Goal: Transaction & Acquisition: Download file/media

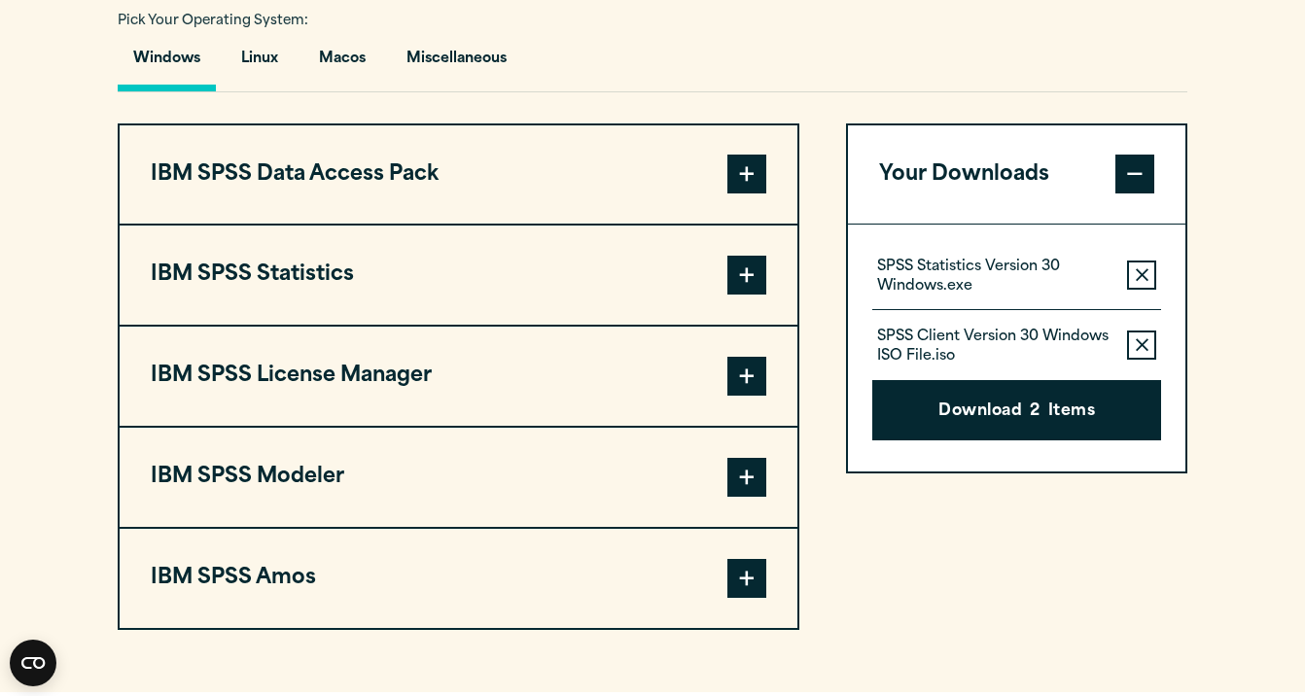
scroll to position [1427, 0]
click at [364, 91] on button "Macos" at bounding box center [342, 63] width 78 height 55
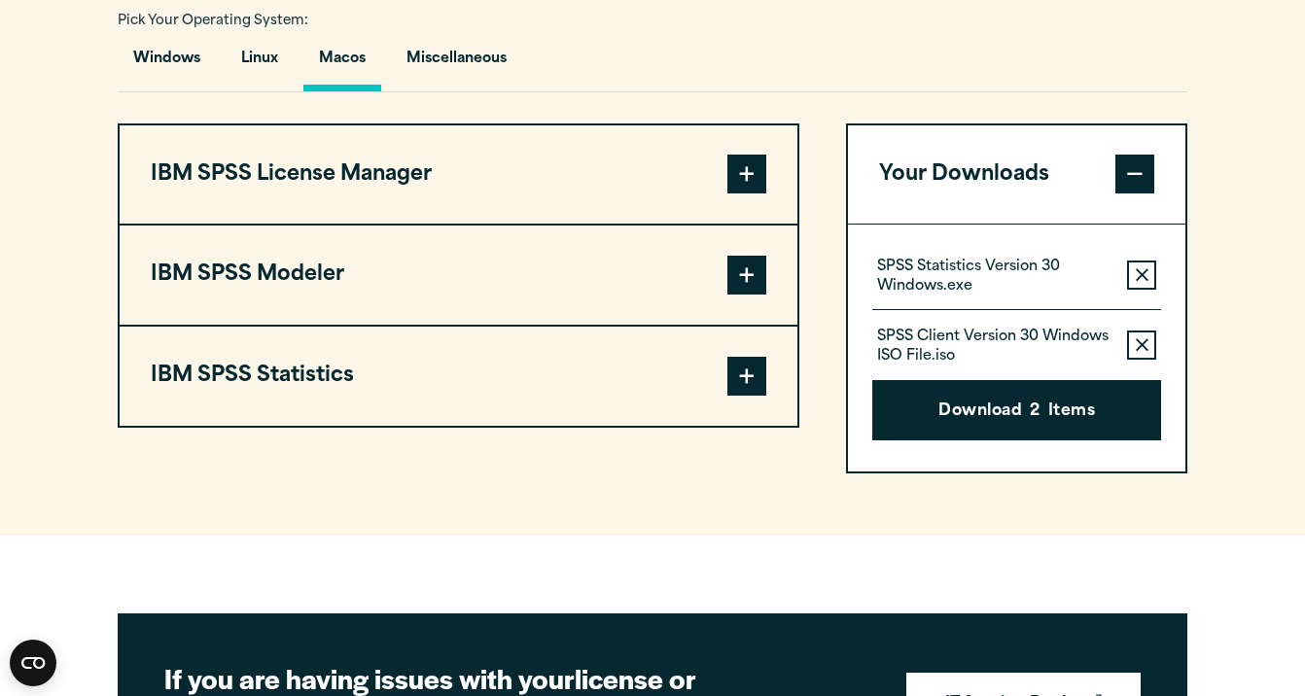
click at [753, 396] on span at bounding box center [746, 376] width 39 height 39
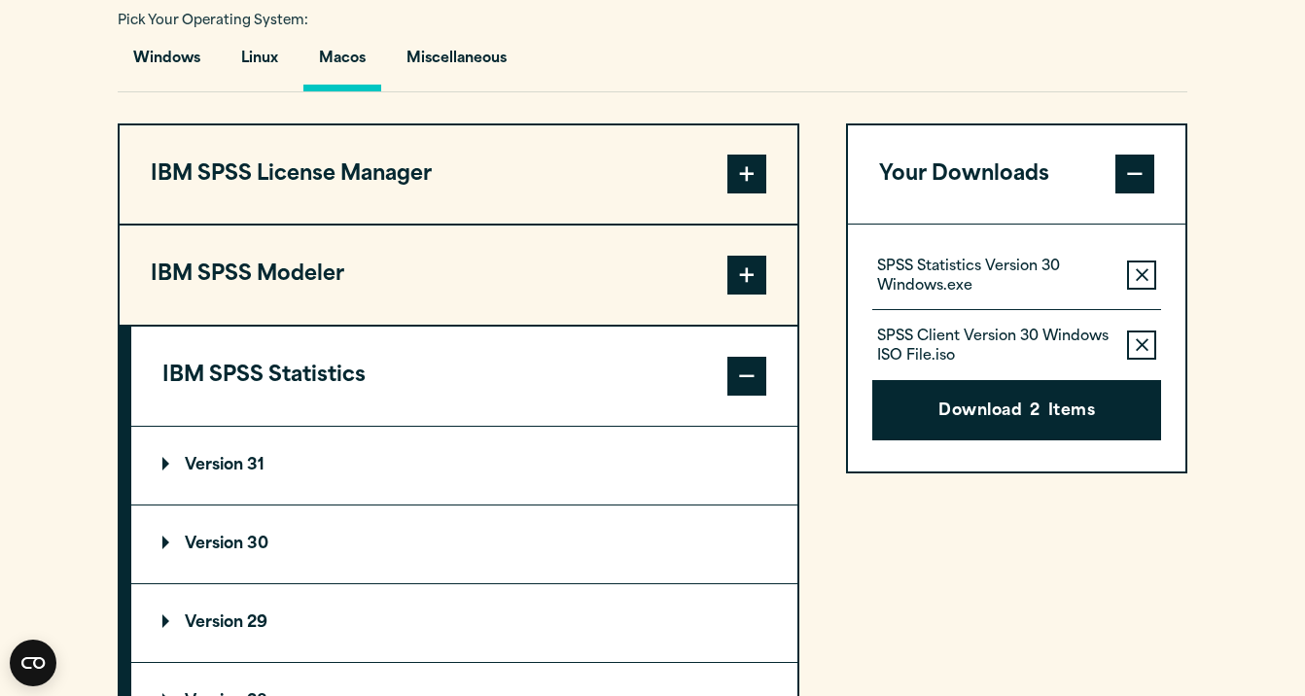
click at [480, 486] on summary "Version 31" at bounding box center [464, 466] width 666 height 78
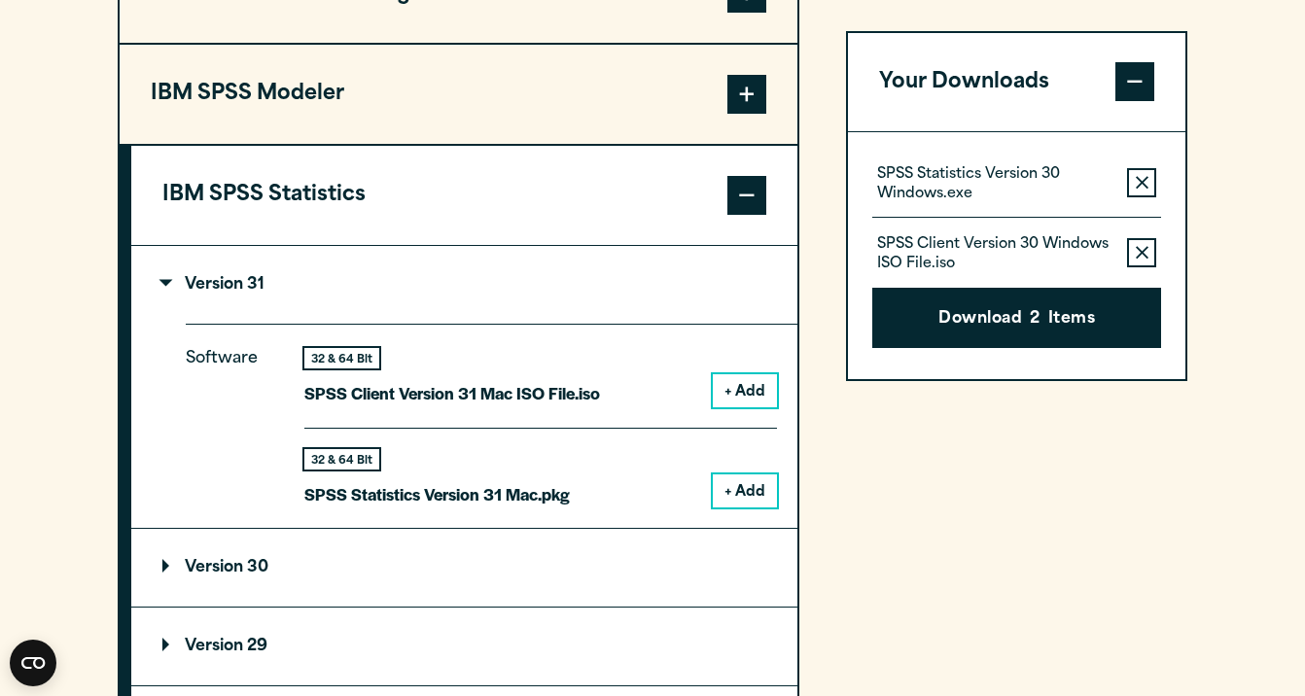
scroll to position [1609, 0]
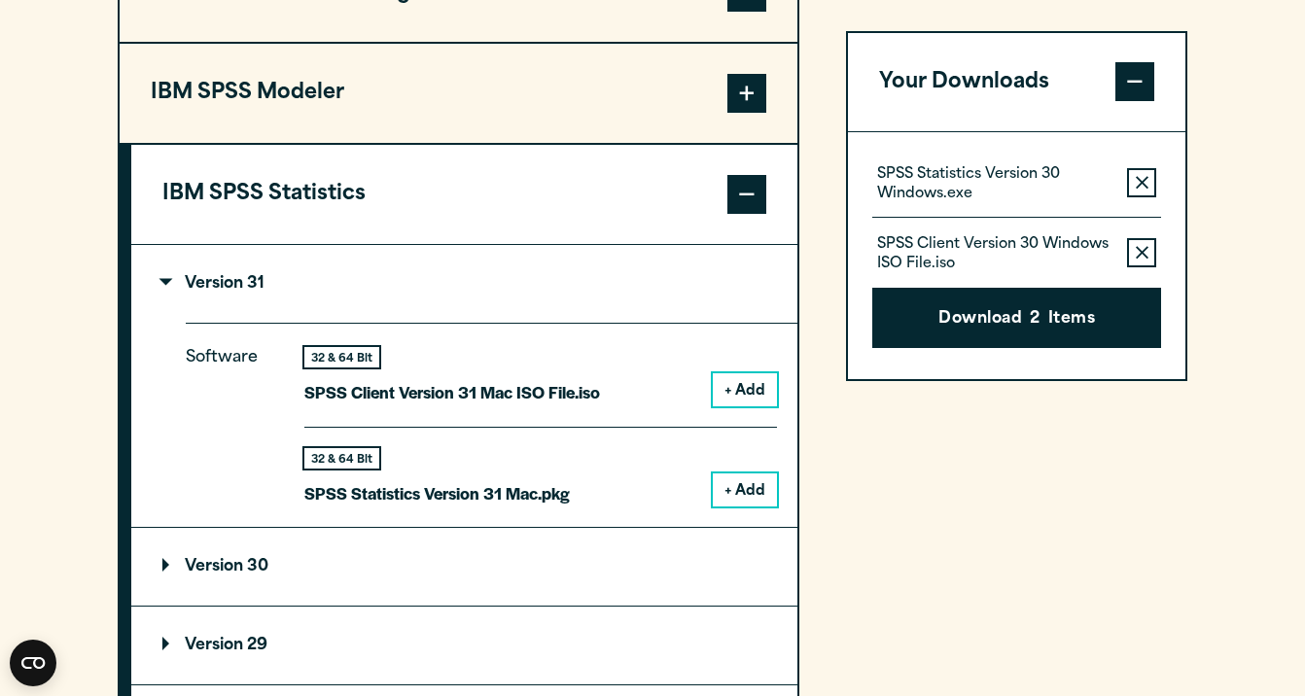
click at [1138, 247] on icon "button" at bounding box center [1142, 254] width 13 height 14
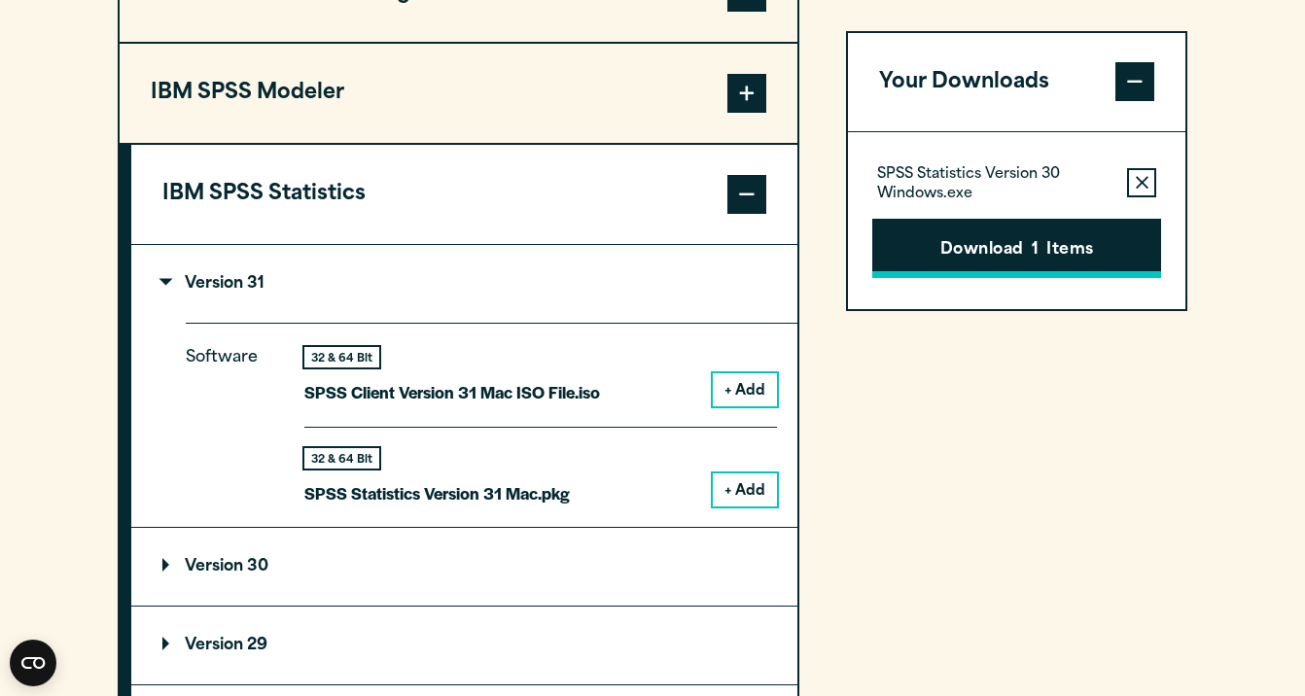
click at [1101, 254] on button "Download 1 Items" at bounding box center [1016, 249] width 289 height 60
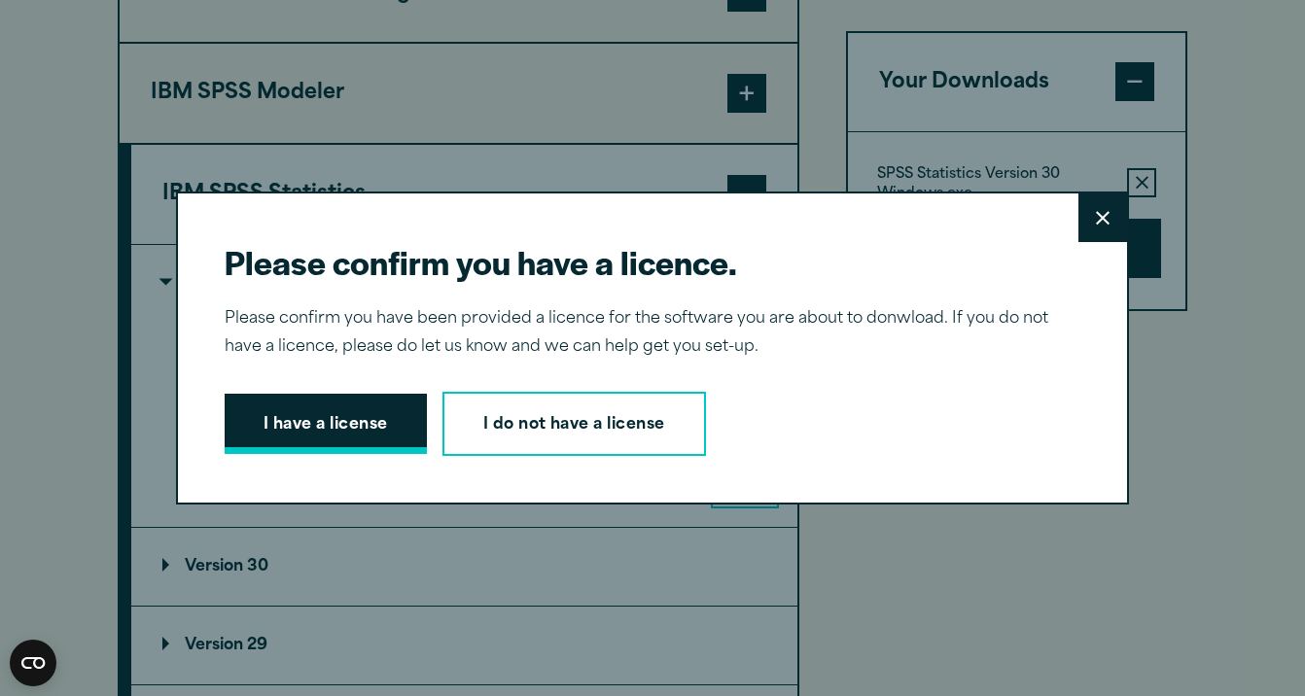
click at [298, 421] on button "I have a license" at bounding box center [326, 424] width 202 height 60
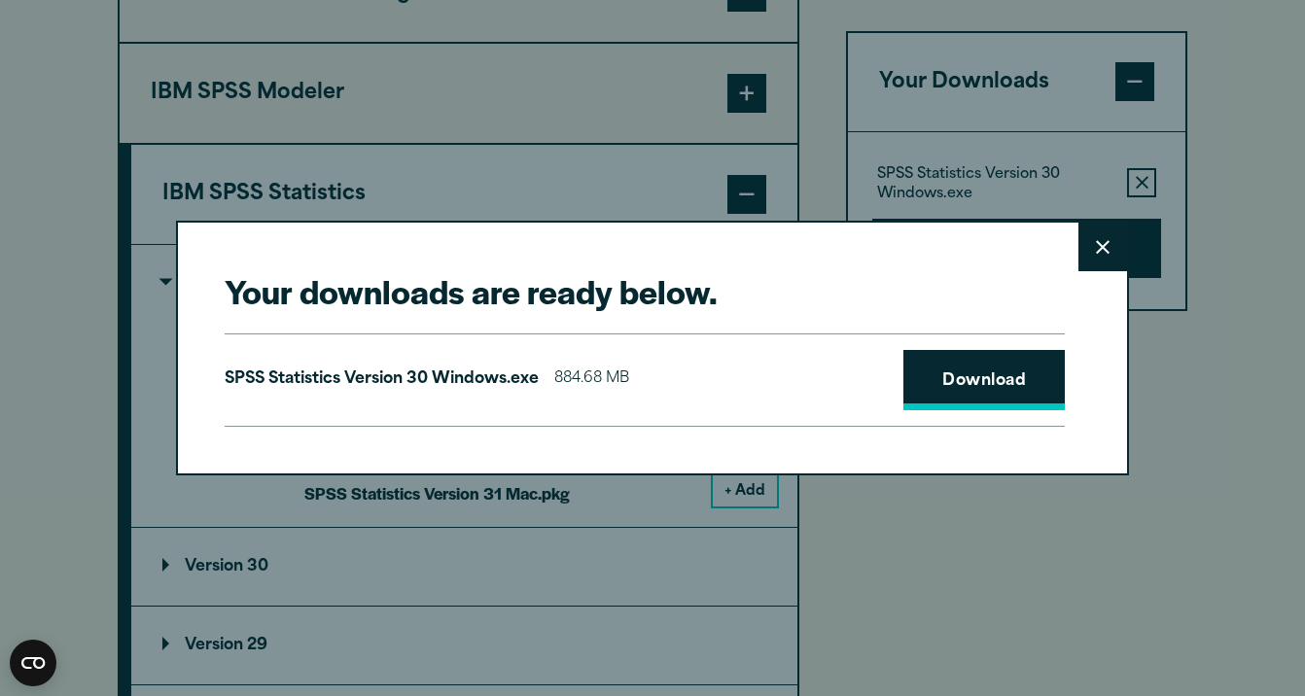
click at [1000, 393] on link "Download" at bounding box center [983, 380] width 161 height 60
click at [1102, 253] on icon at bounding box center [1103, 247] width 14 height 15
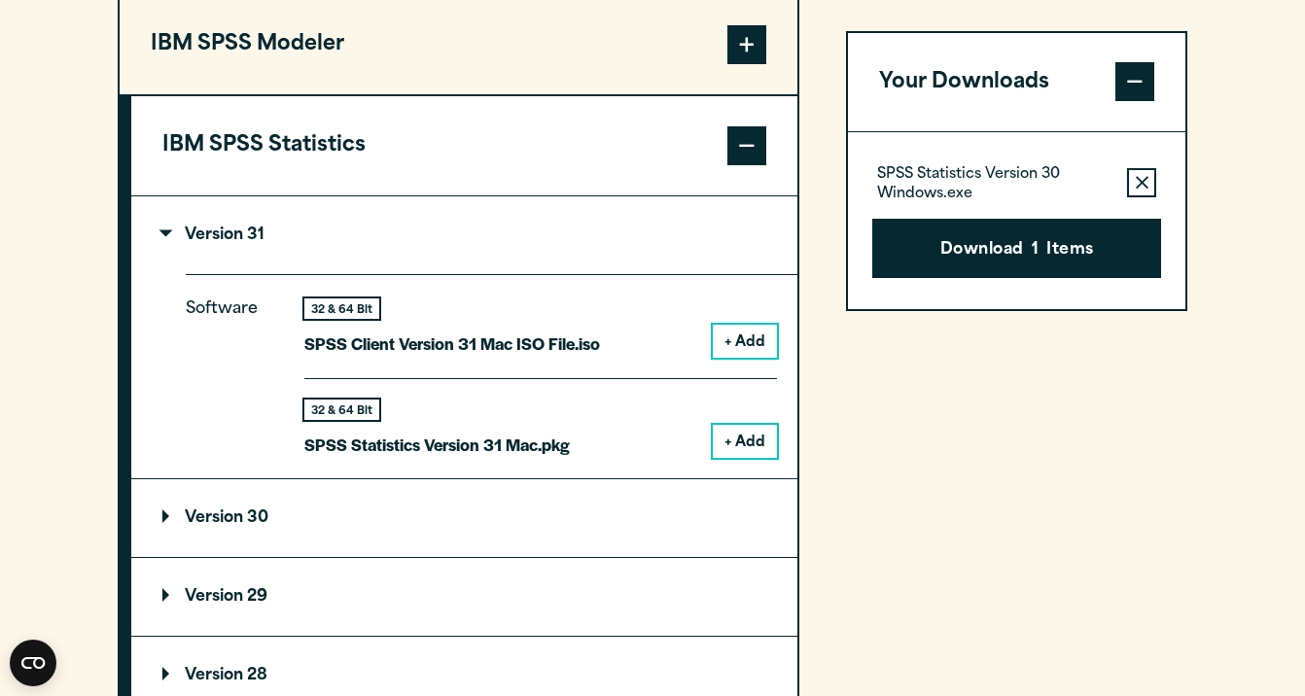
scroll to position [1664, 0]
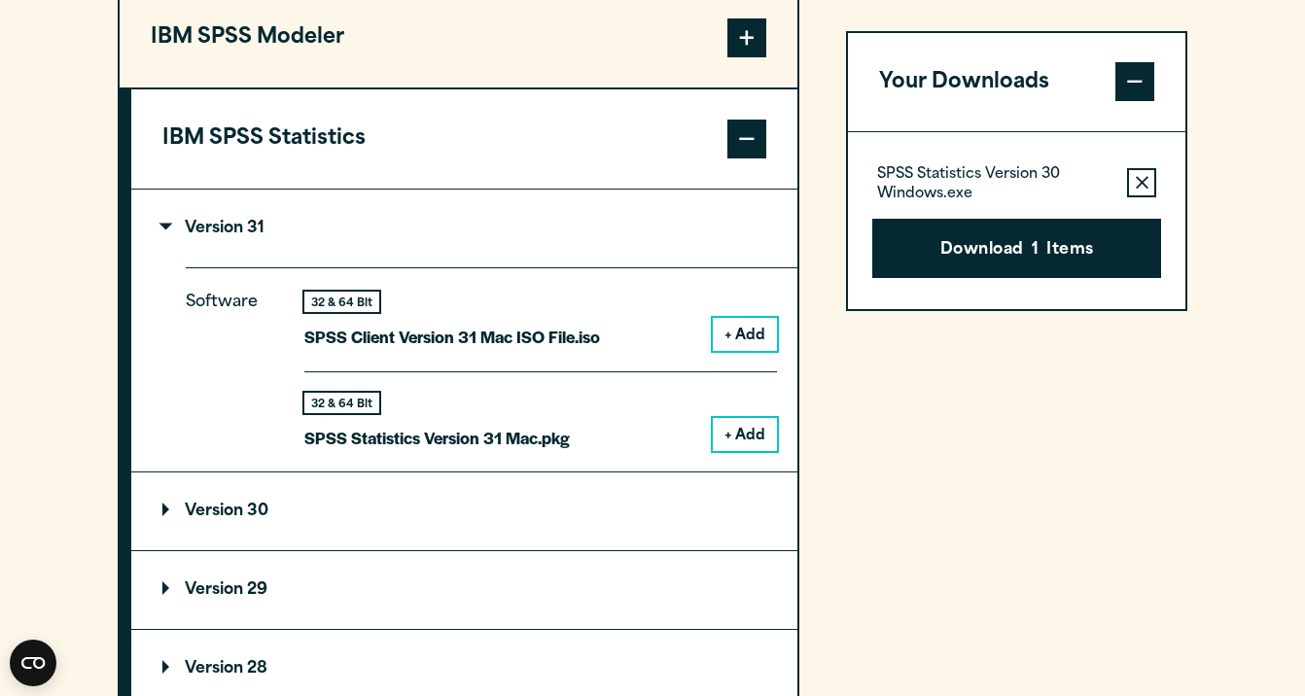
click at [186, 267] on summary "Version 31" at bounding box center [464, 229] width 666 height 78
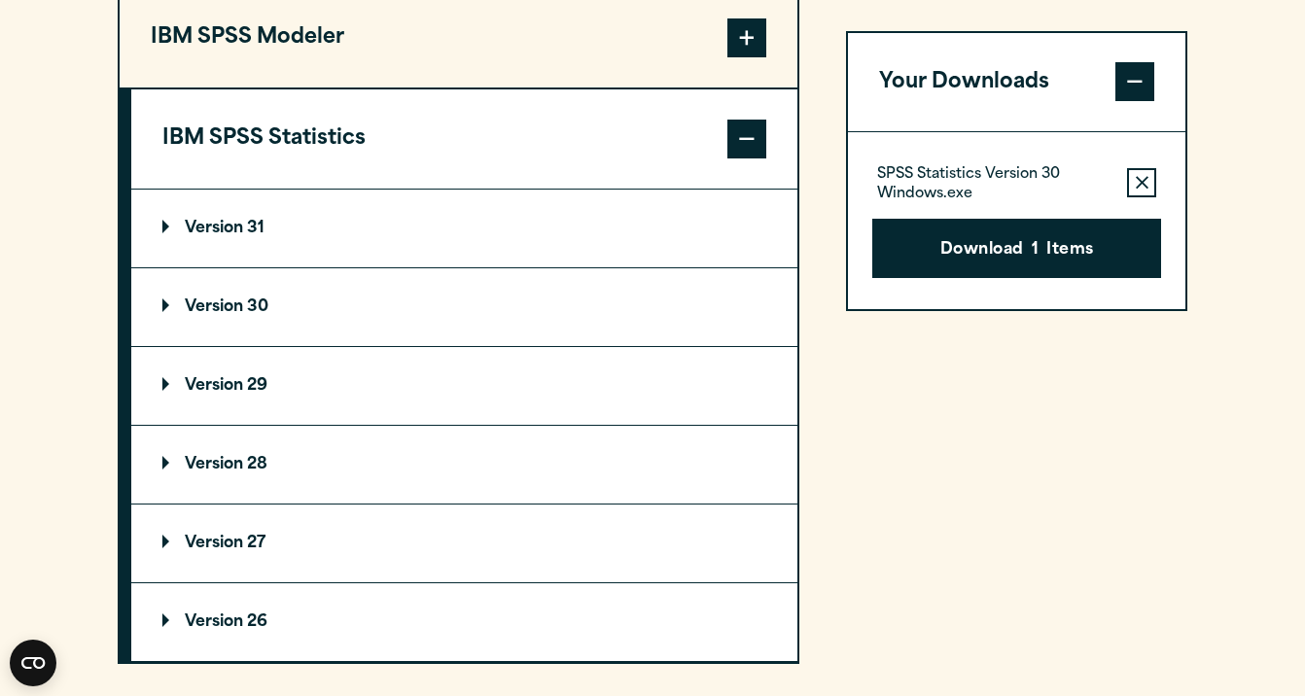
click at [279, 267] on summary "Version 31" at bounding box center [464, 229] width 666 height 78
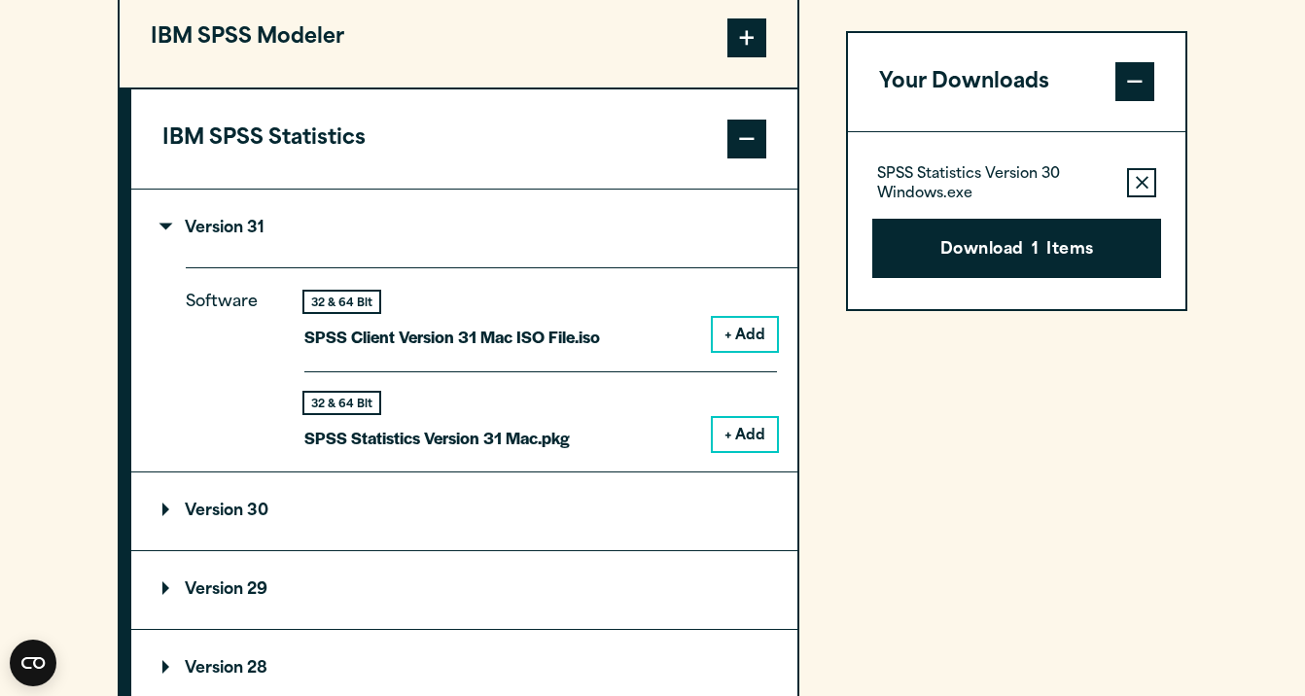
click at [1140, 177] on icon "button" at bounding box center [1142, 184] width 13 height 14
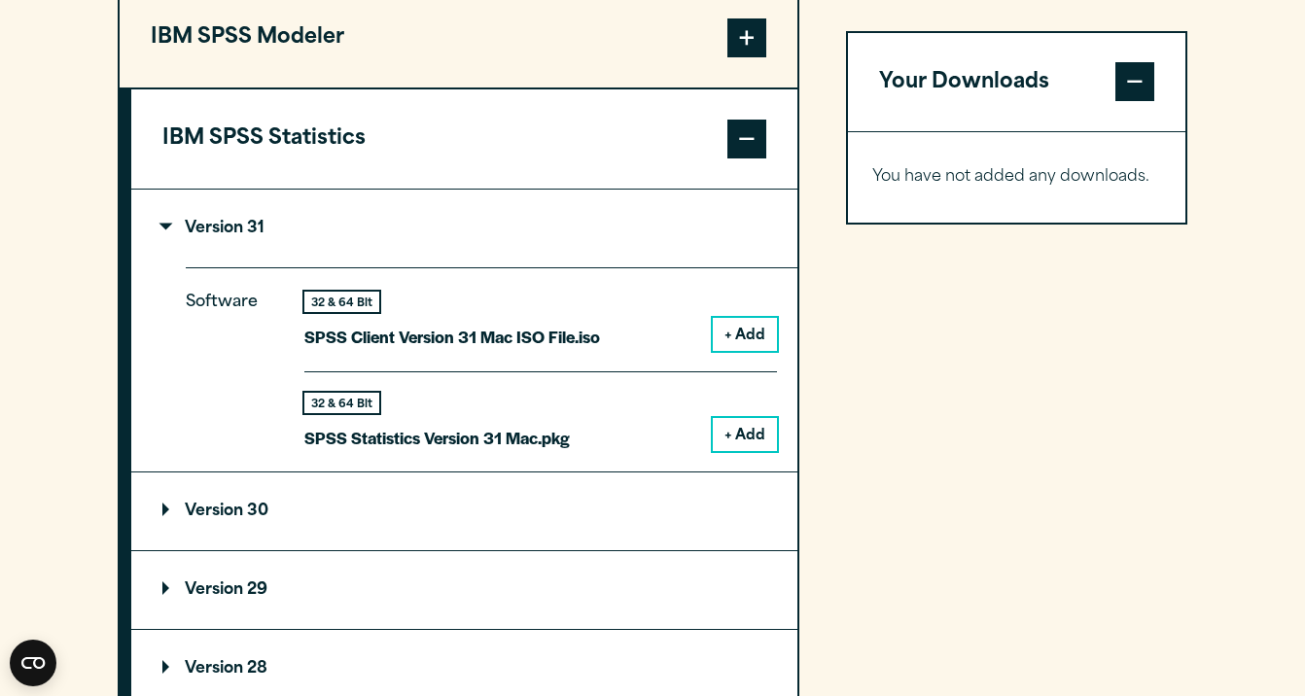
click at [742, 351] on button "+ Add" at bounding box center [745, 334] width 64 height 33
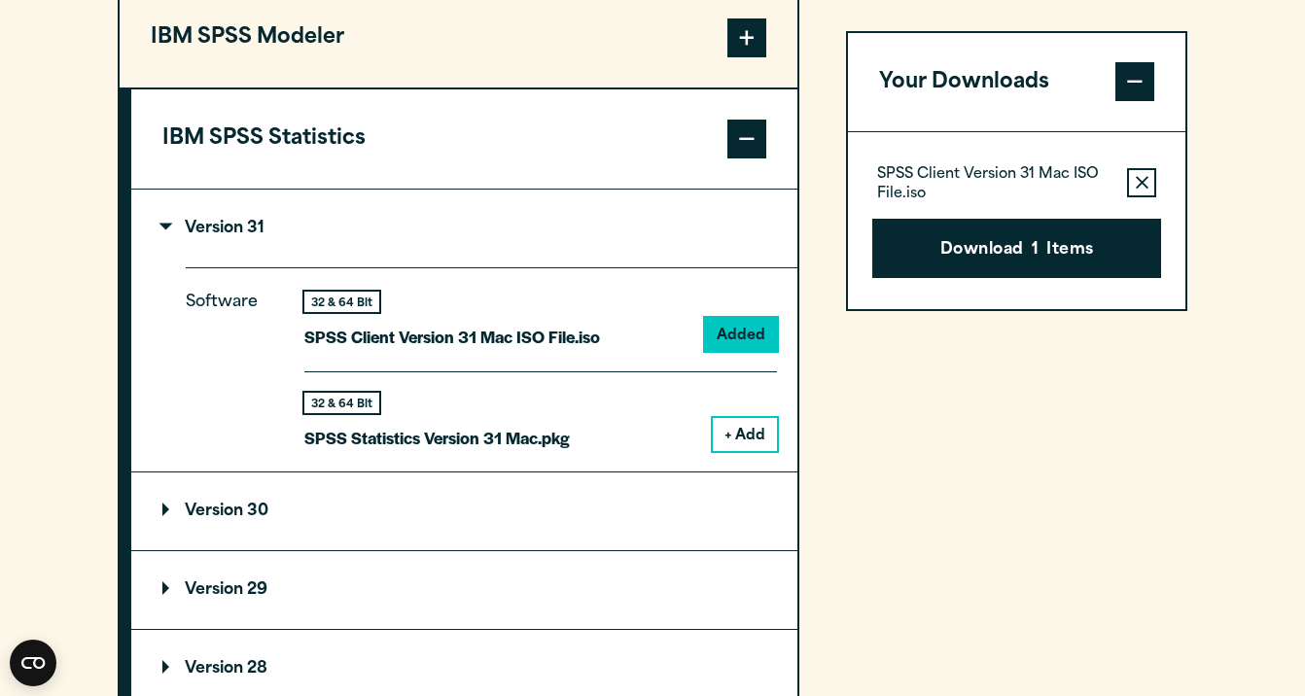
click at [1136, 180] on icon "button" at bounding box center [1142, 184] width 13 height 14
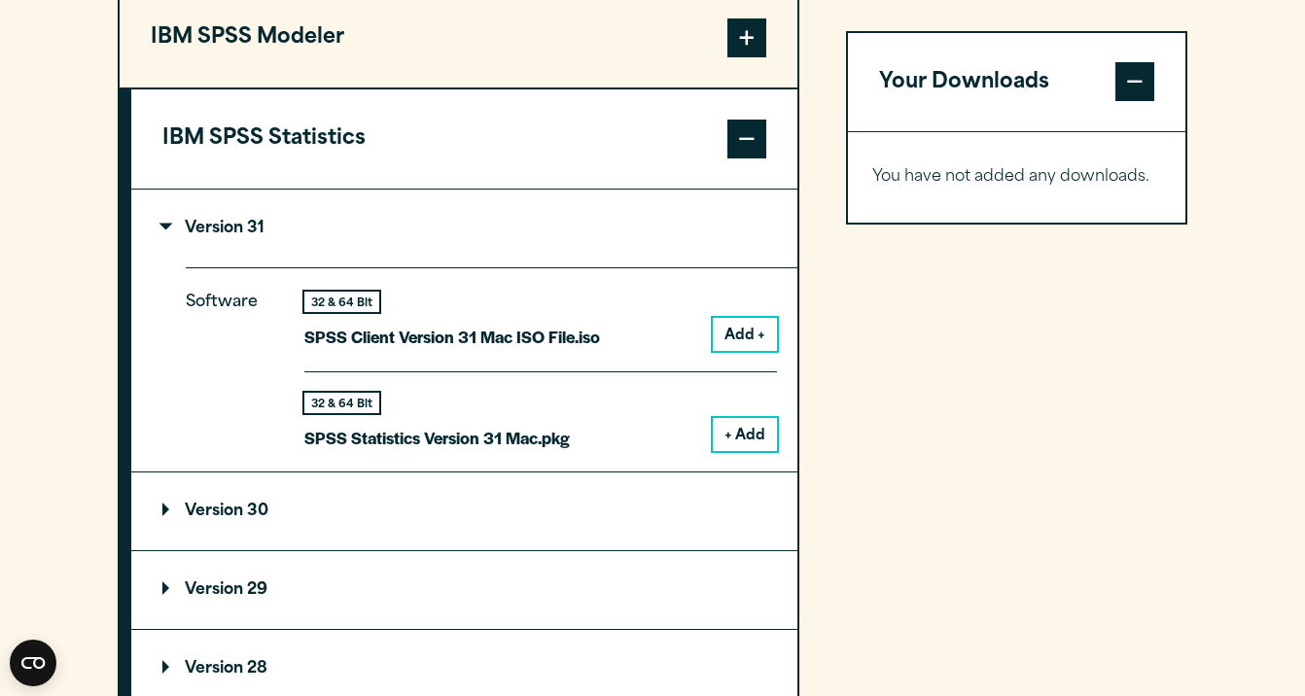
click at [753, 451] on button "+ Add" at bounding box center [745, 434] width 64 height 33
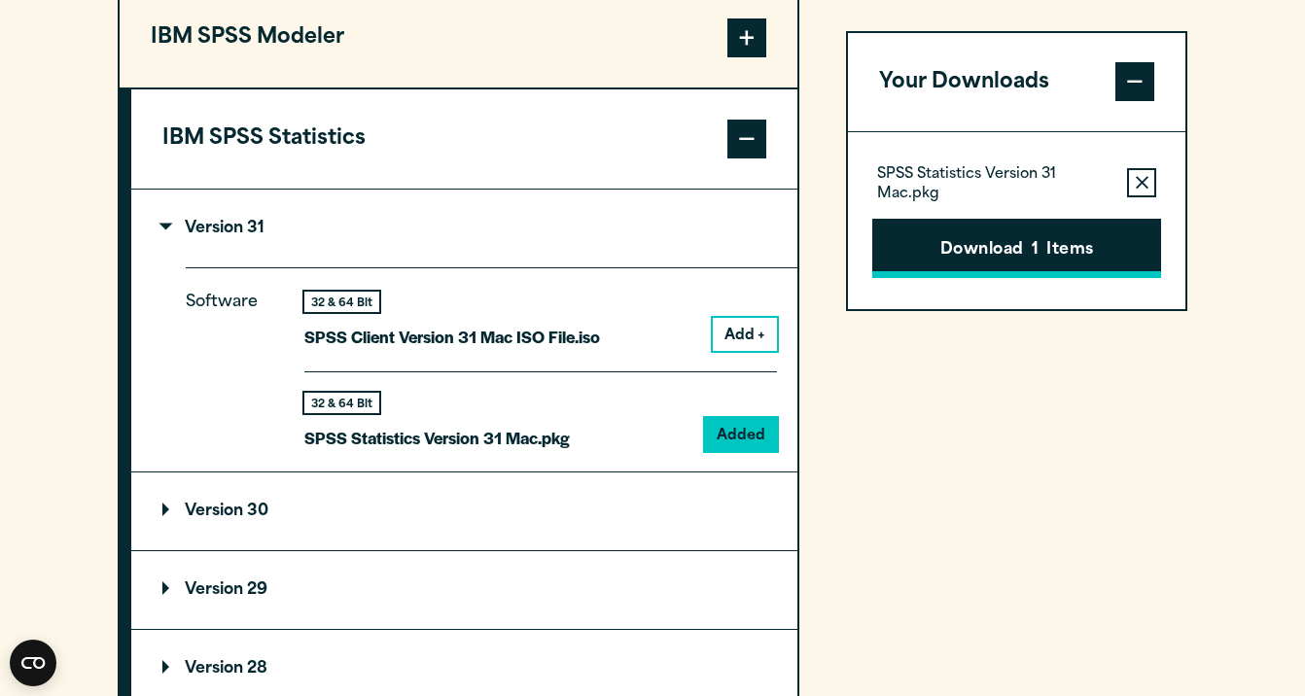
click at [1090, 257] on button "Download 1 Items" at bounding box center [1016, 249] width 289 height 60
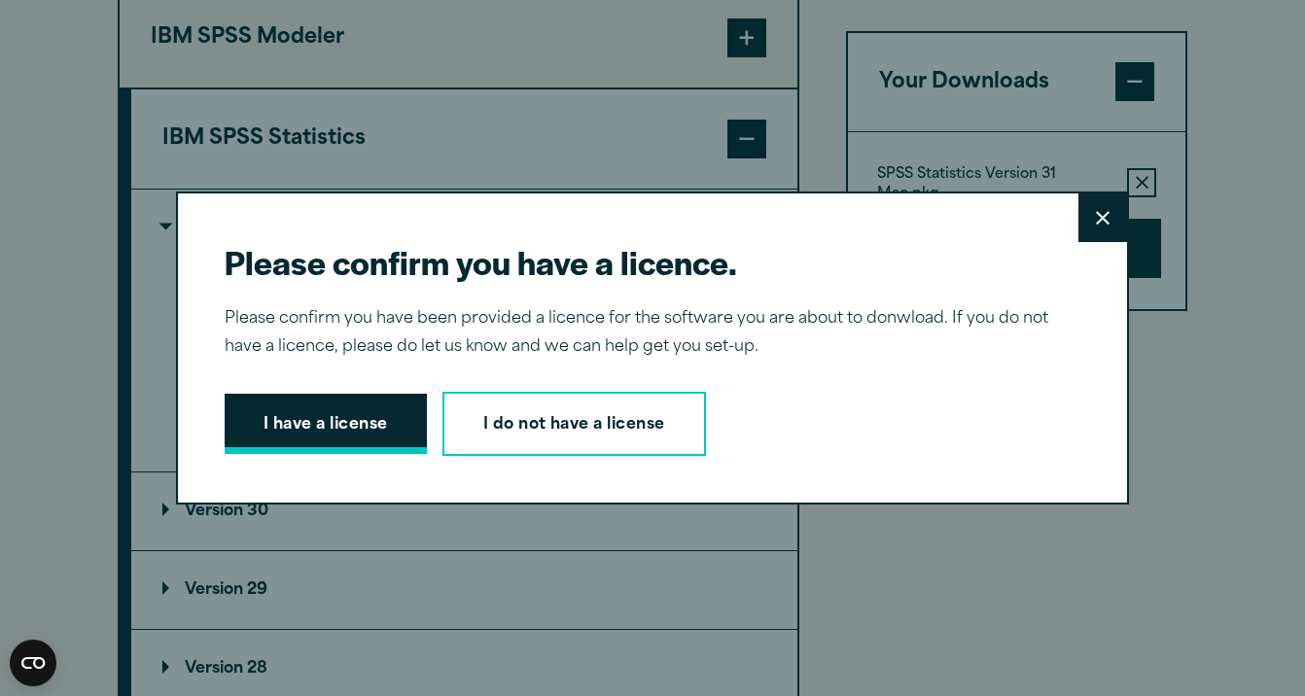
click at [363, 432] on button "I have a license" at bounding box center [326, 424] width 202 height 60
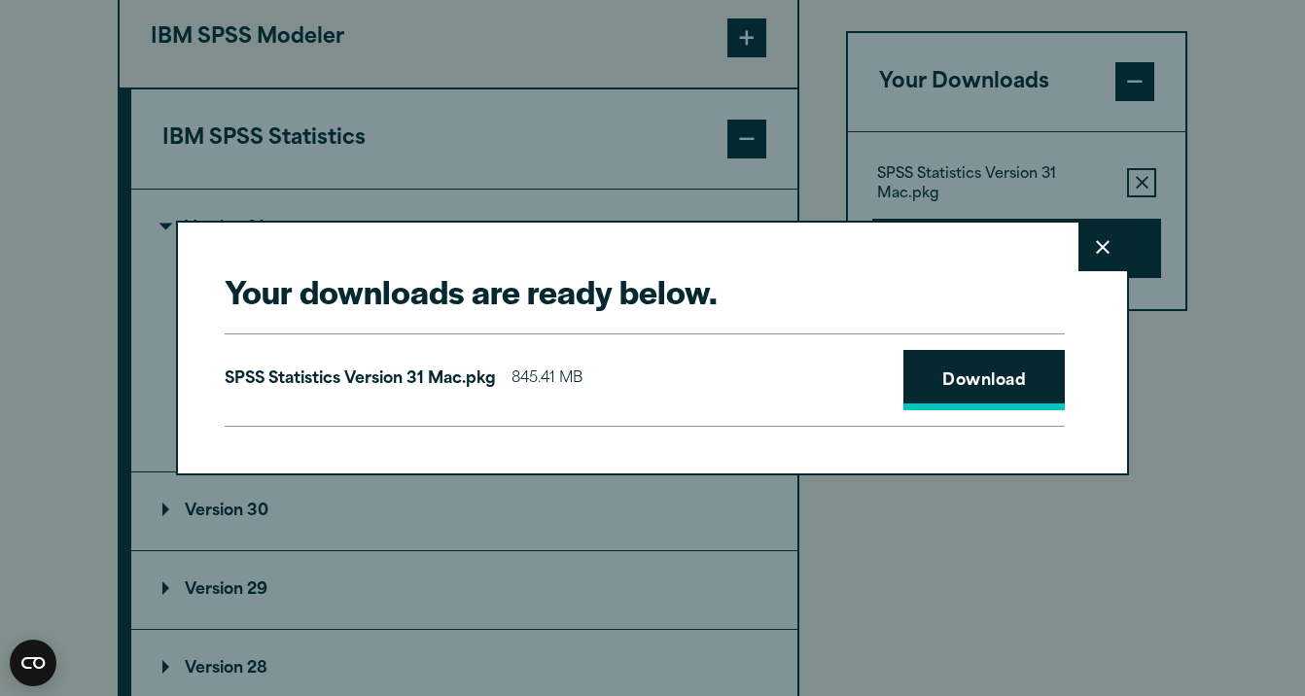
click at [983, 396] on link "Download" at bounding box center [983, 380] width 161 height 60
click at [1103, 234] on button "Close" at bounding box center [1102, 247] width 49 height 49
